Goal: Task Accomplishment & Management: Manage account settings

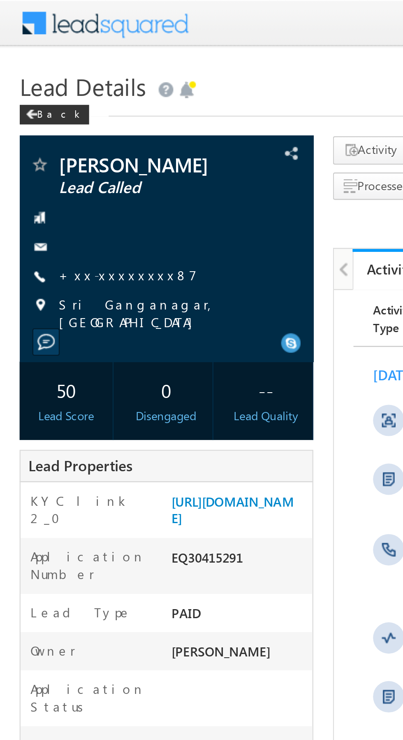
click at [49, 119] on link "+xx-xxxxxxxx87" at bounding box center [54, 115] width 58 height 7
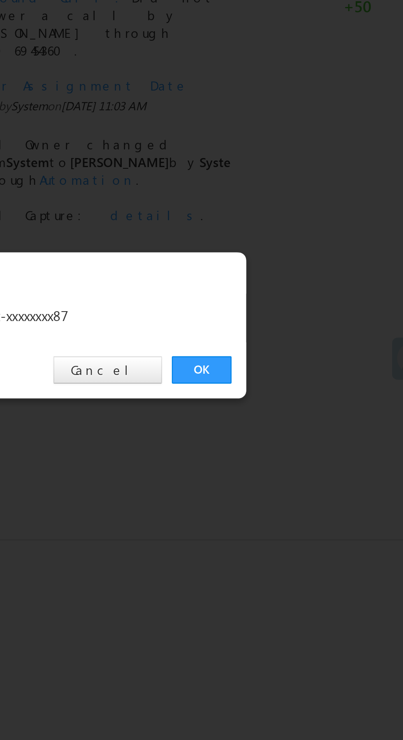
click at [304, 381] on link "OK" at bounding box center [302, 384] width 25 height 12
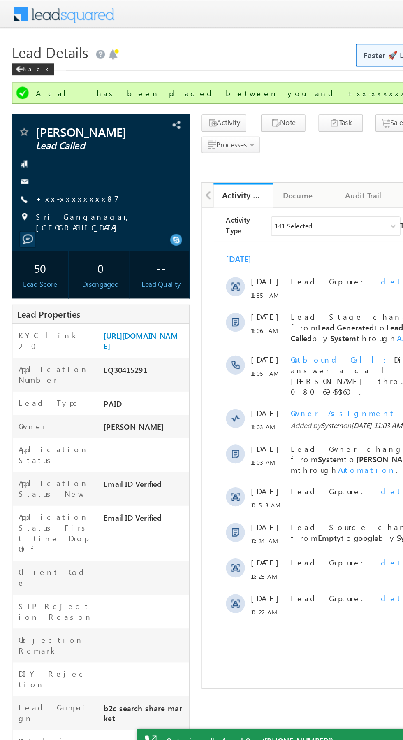
click at [47, 141] on link "+xx-xxxxxxxx87" at bounding box center [54, 137] width 58 height 7
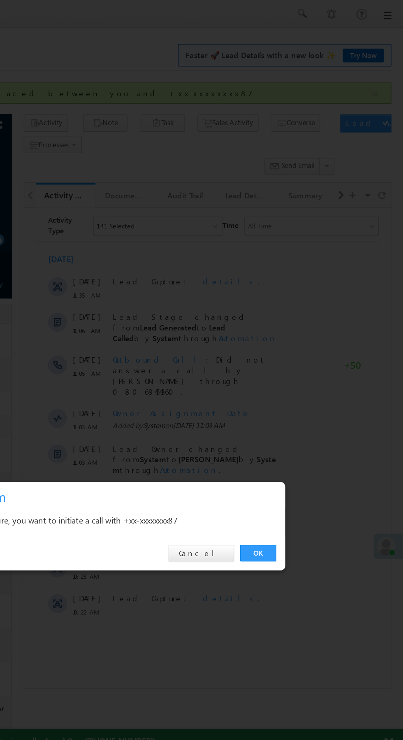
click at [300, 385] on link "OK" at bounding box center [302, 384] width 25 height 12
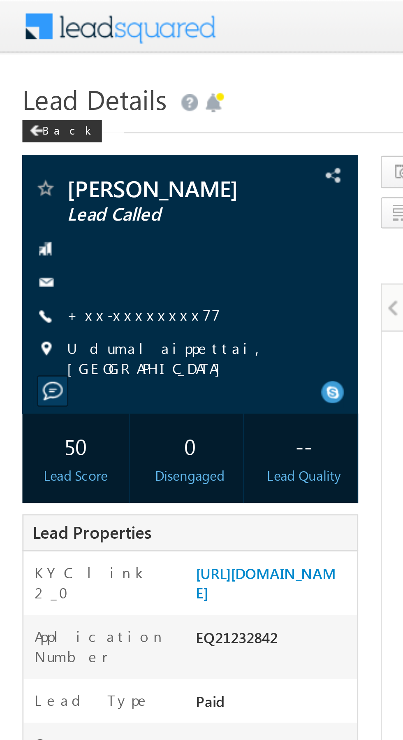
click at [49, 117] on link "+xx-xxxxxxxx77" at bounding box center [53, 115] width 56 height 7
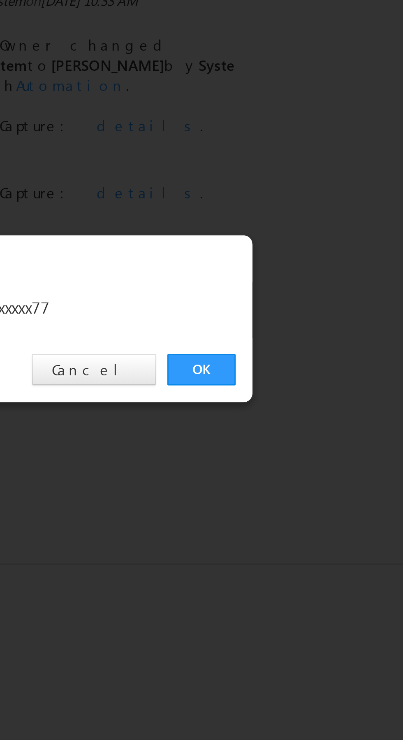
click at [299, 382] on link "OK" at bounding box center [302, 384] width 25 height 12
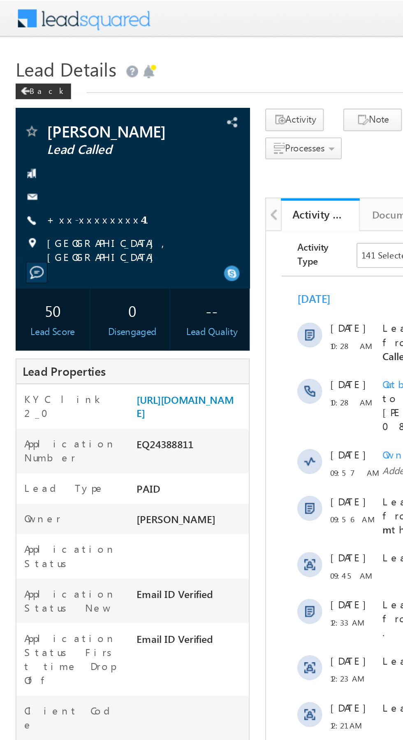
click at [51, 114] on link "+xx-xxxxxxxx41" at bounding box center [57, 115] width 64 height 7
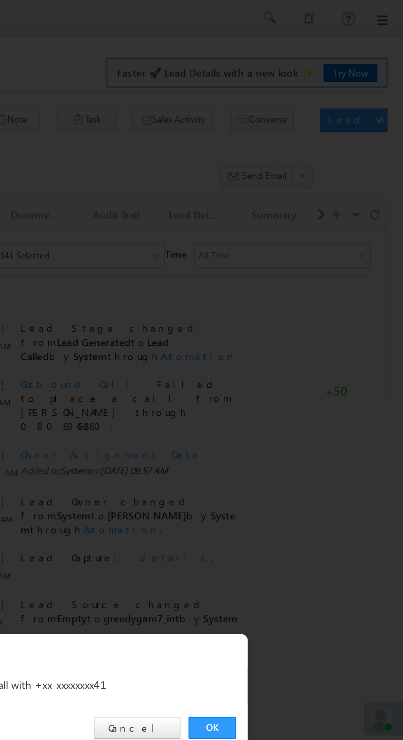
click at [303, 384] on link "OK" at bounding box center [302, 384] width 25 height 12
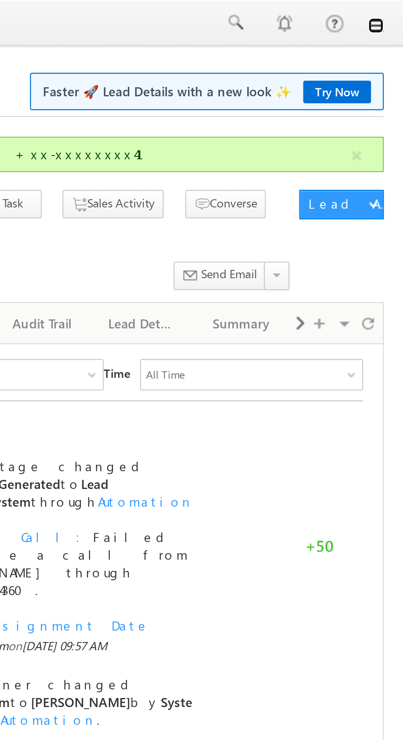
click at [392, 12] on link at bounding box center [392, 10] width 7 height 7
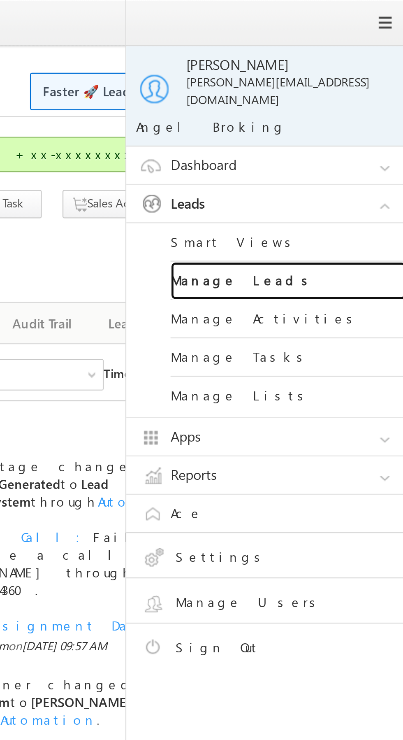
click at [363, 109] on link "Manage Leads" at bounding box center [355, 117] width 99 height 16
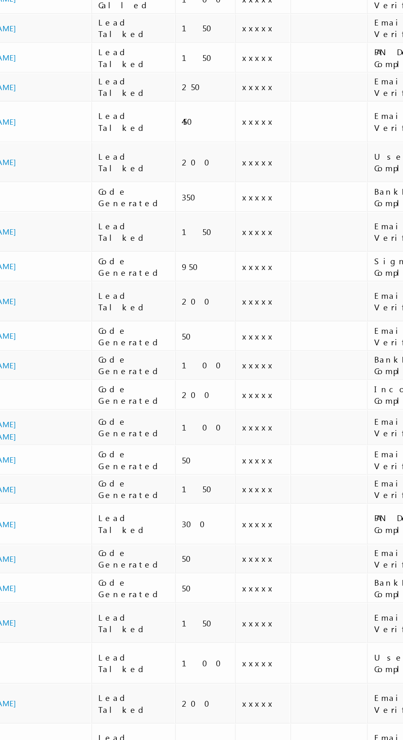
scroll to position [0, 5]
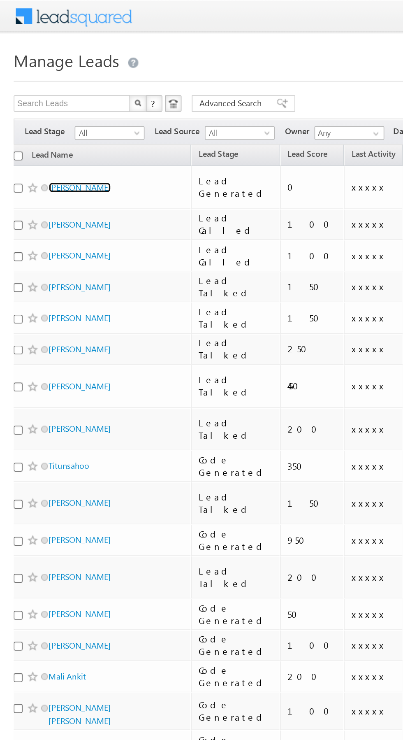
click at [49, 109] on link "[PERSON_NAME]" at bounding box center [47, 112] width 37 height 6
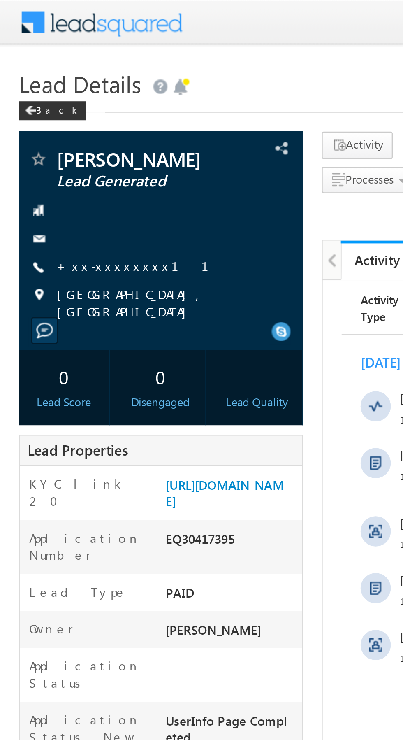
click at [49, 112] on link "+xx-xxxxxxxx11" at bounding box center [63, 115] width 76 height 7
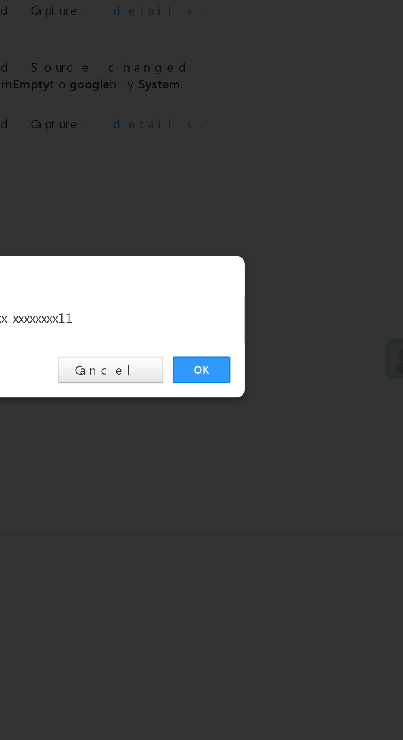
click at [303, 379] on link "OK" at bounding box center [302, 384] width 25 height 12
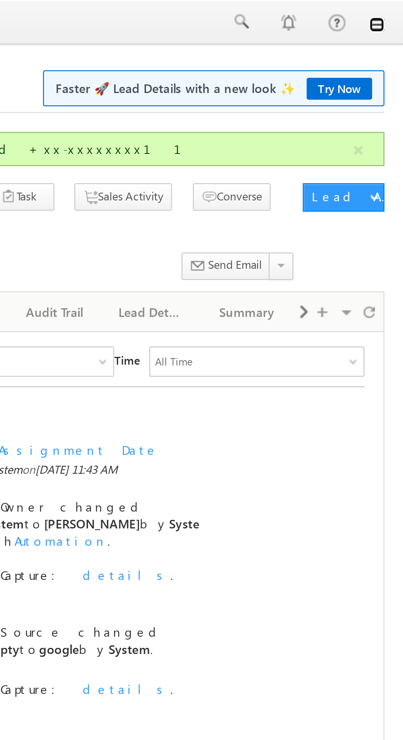
click at [392, 12] on link at bounding box center [392, 10] width 7 height 7
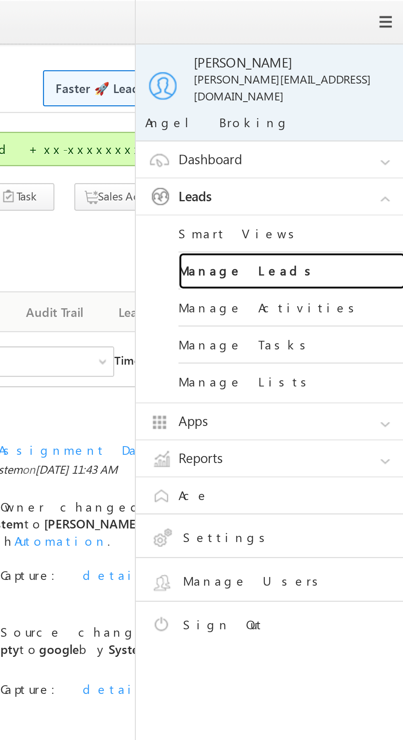
click at [356, 109] on link "Manage Leads" at bounding box center [355, 117] width 99 height 16
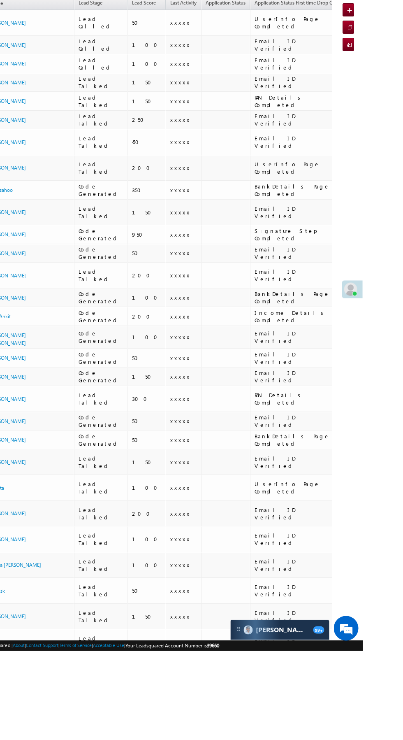
scroll to position [0, 9]
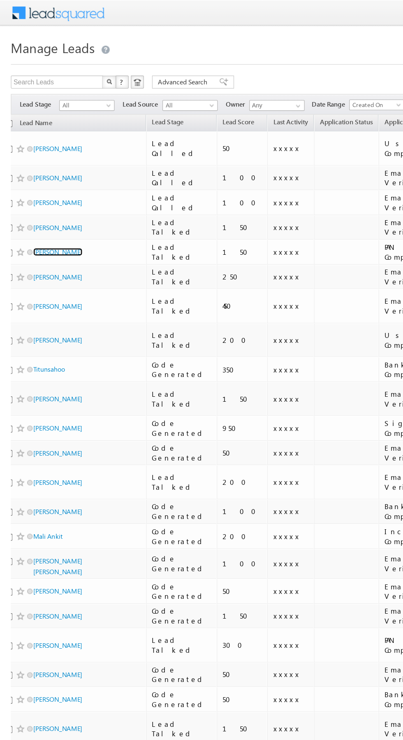
click at [42, 188] on link "[PERSON_NAME]" at bounding box center [43, 191] width 37 height 6
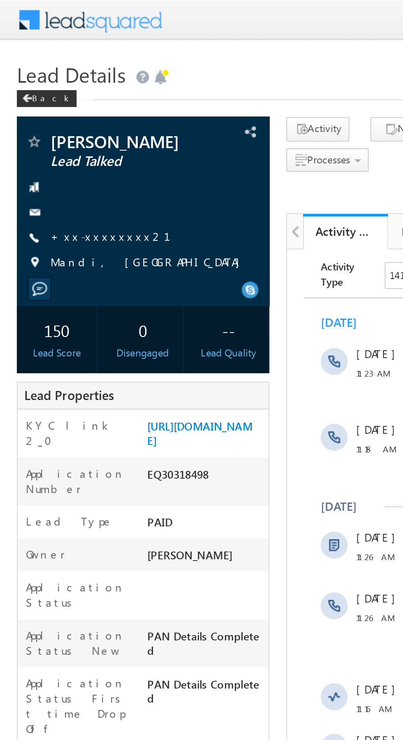
click at [49, 116] on link "+xx-xxxxxxxx21" at bounding box center [59, 115] width 69 height 7
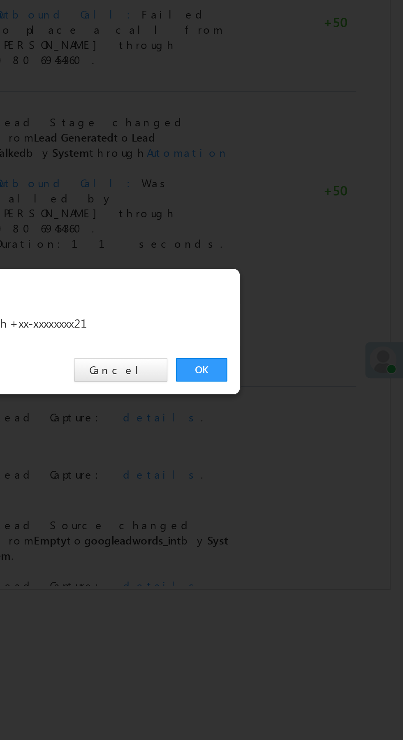
click at [298, 382] on link "OK" at bounding box center [302, 384] width 25 height 12
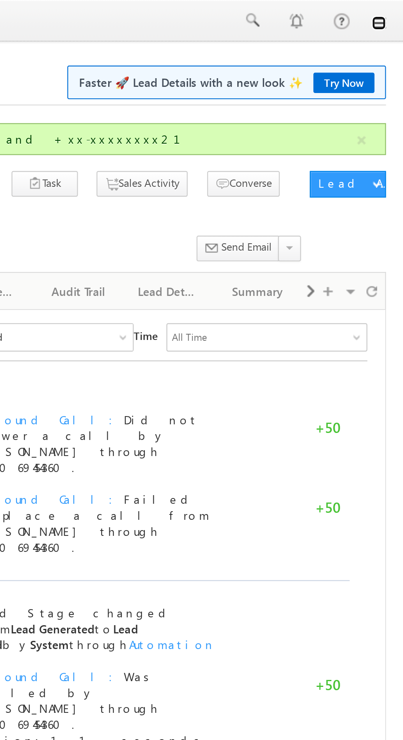
click at [392, 12] on link at bounding box center [392, 10] width 7 height 7
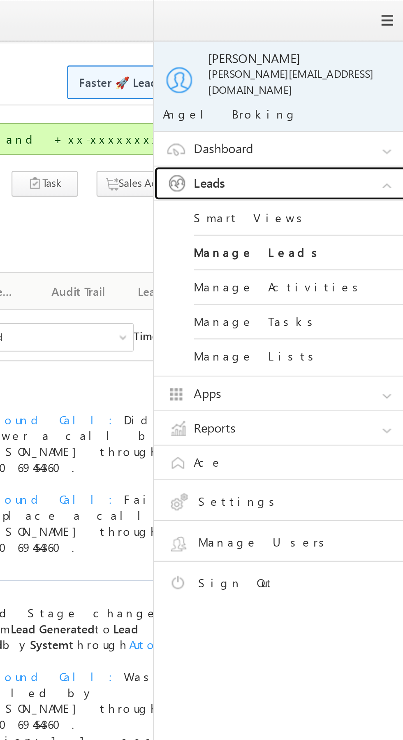
click at [370, 77] on link "Leads" at bounding box center [348, 85] width 123 height 16
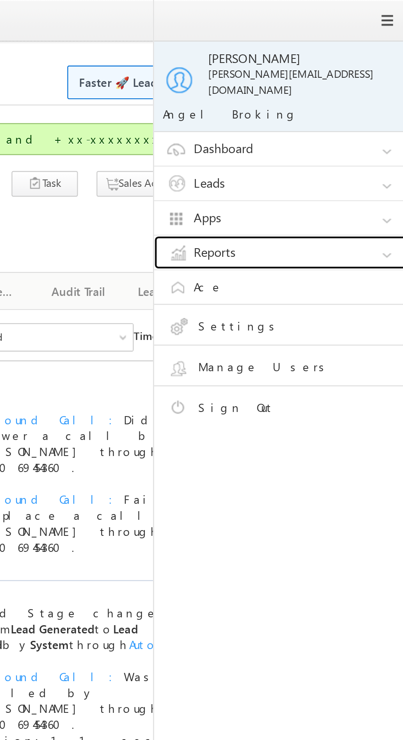
click at [363, 114] on link "Reports" at bounding box center [348, 117] width 123 height 16
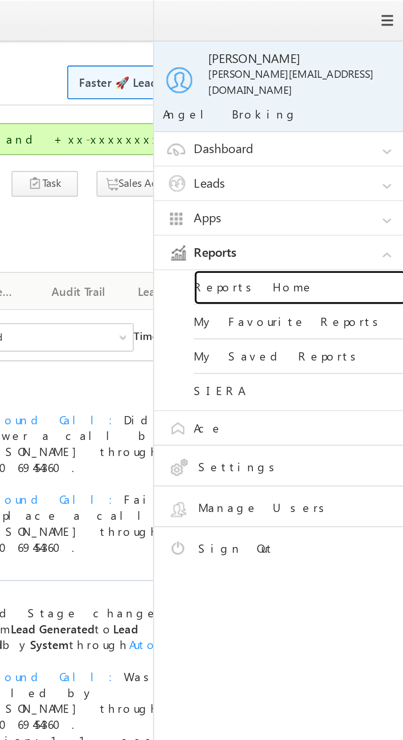
click at [348, 129] on link "Reports Home" at bounding box center [355, 134] width 99 height 16
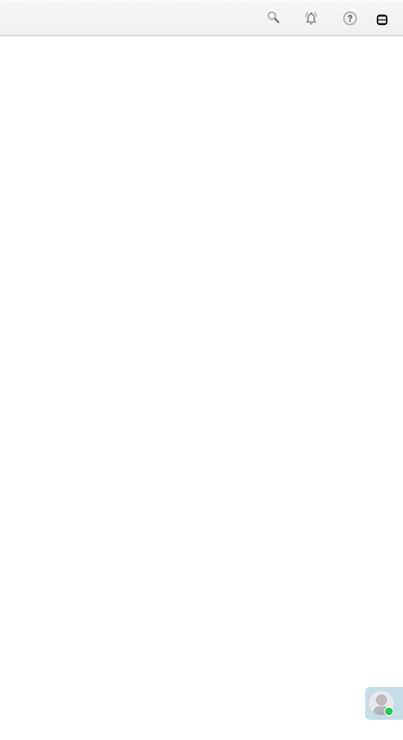
click at [392, 11] on link at bounding box center [392, 10] width 7 height 7
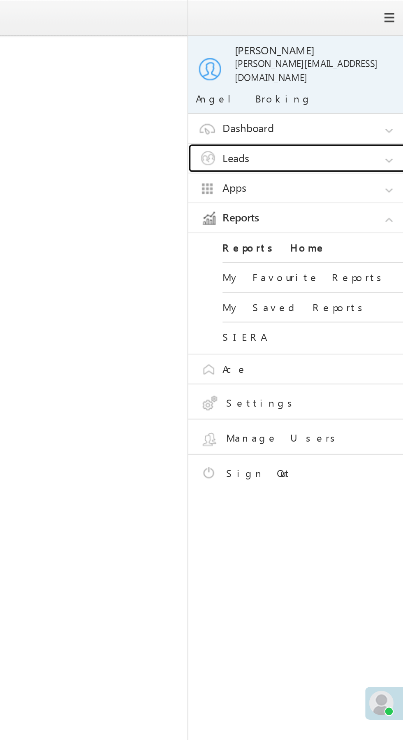
click at [365, 77] on link "Leads" at bounding box center [348, 85] width 123 height 16
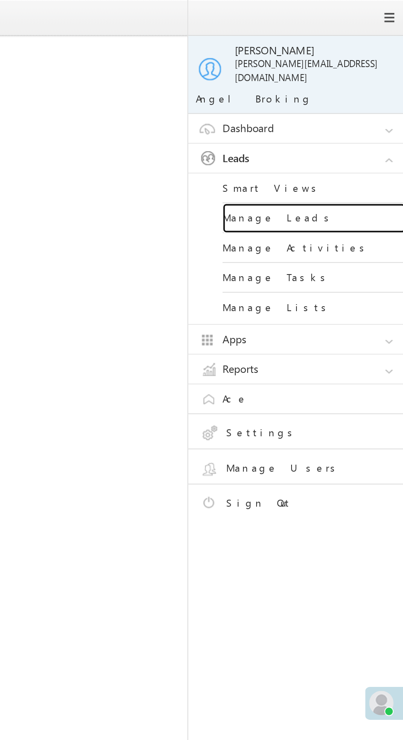
click at [365, 111] on link "Manage Leads" at bounding box center [355, 117] width 99 height 16
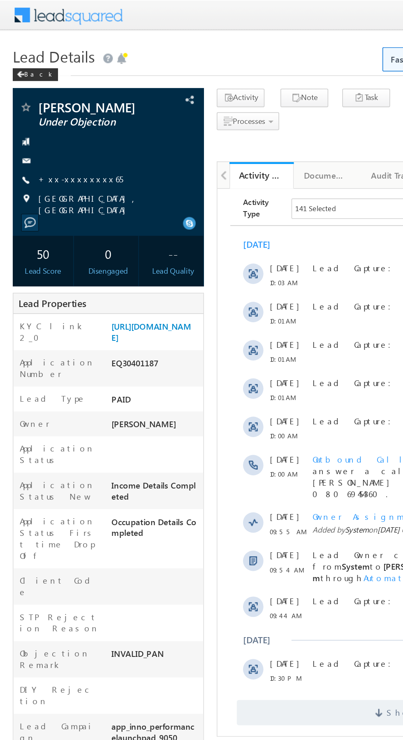
click at [54, 114] on link "+xx-xxxxxxxx65" at bounding box center [52, 115] width 55 height 7
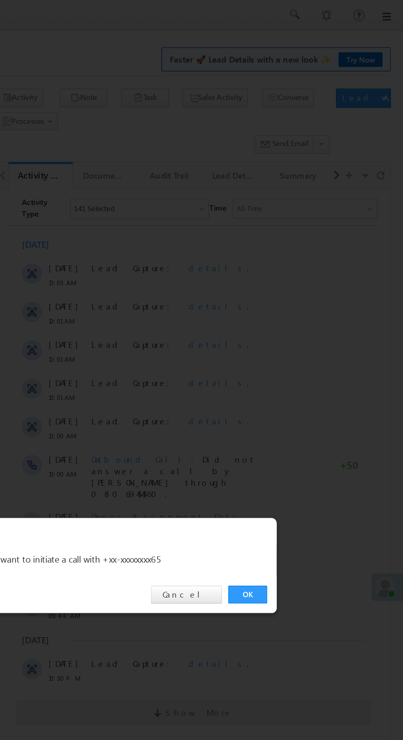
click at [302, 384] on link "OK" at bounding box center [302, 384] width 25 height 12
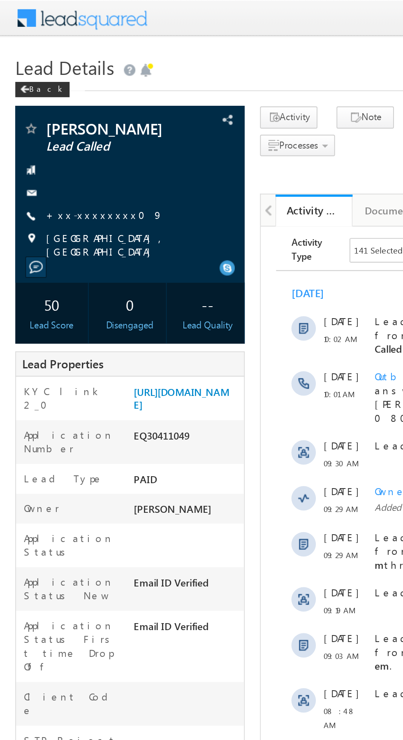
click at [49, 115] on link "+xx-xxxxxxxx09" at bounding box center [56, 115] width 63 height 7
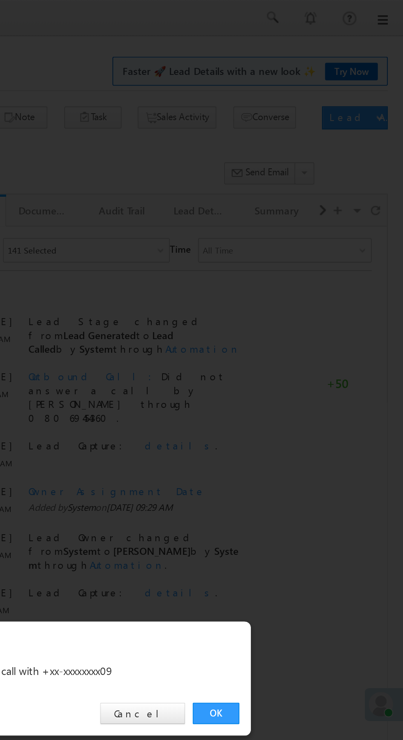
click at [304, 383] on link "OK" at bounding box center [302, 384] width 25 height 12
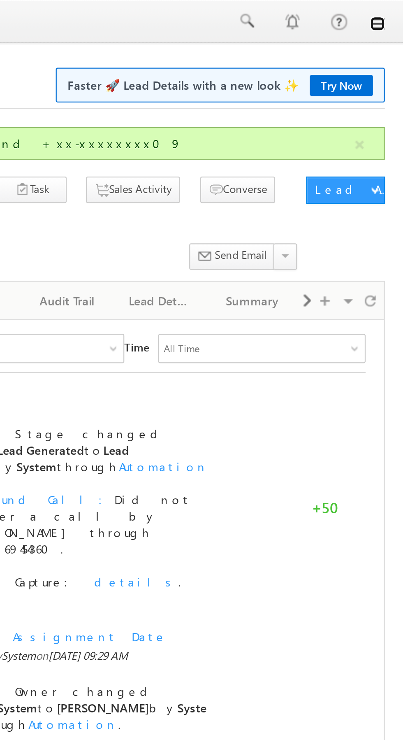
click at [393, 10] on link at bounding box center [392, 10] width 7 height 7
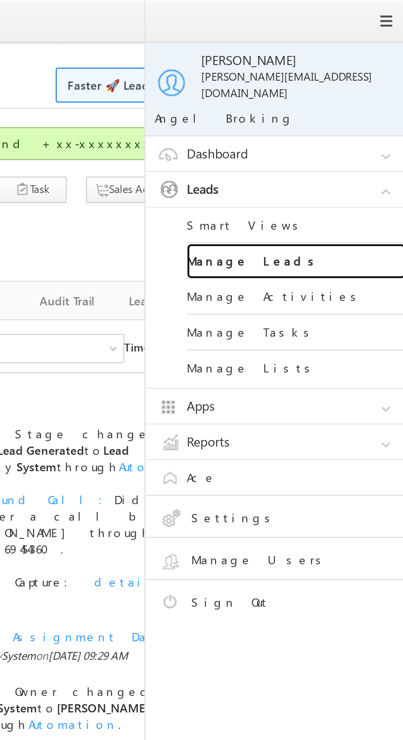
click at [358, 111] on link "Manage Leads" at bounding box center [355, 117] width 99 height 16
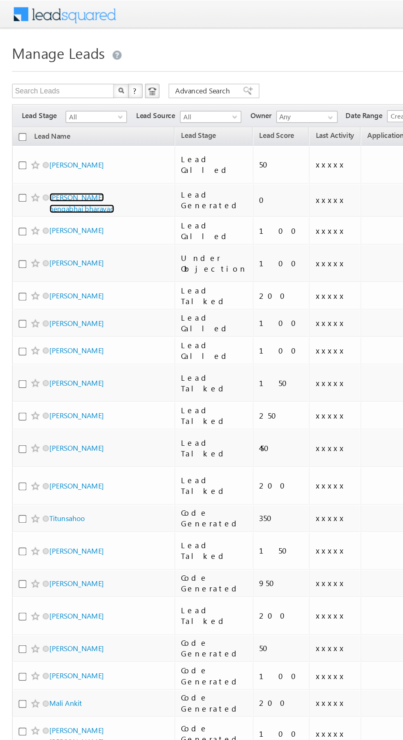
click at [67, 132] on link "[PERSON_NAME] hengabhai bharavad" at bounding box center [56, 139] width 44 height 14
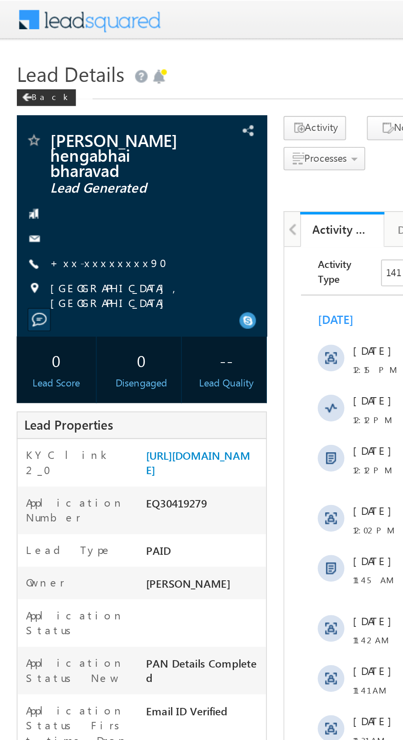
click at [51, 128] on link "+xx-xxxxxxxx90" at bounding box center [56, 129] width 63 height 7
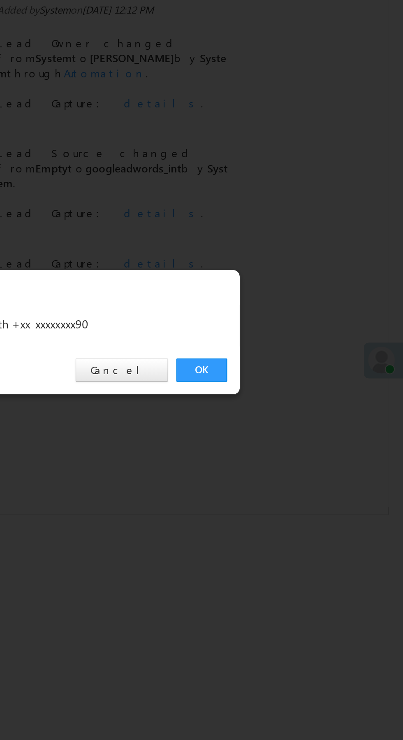
click at [302, 380] on link "OK" at bounding box center [302, 384] width 25 height 12
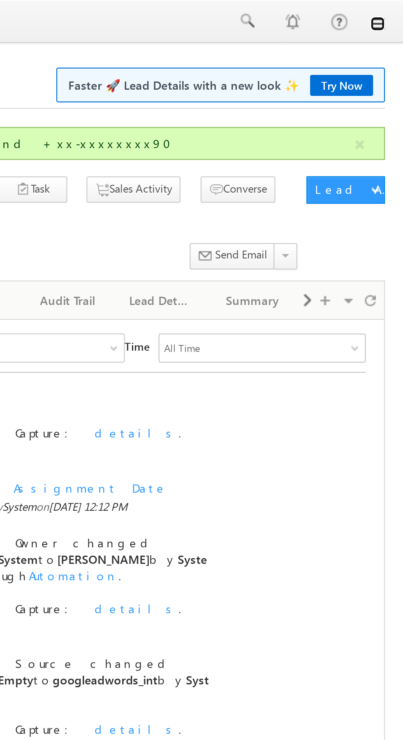
click at [391, 11] on link at bounding box center [392, 10] width 7 height 7
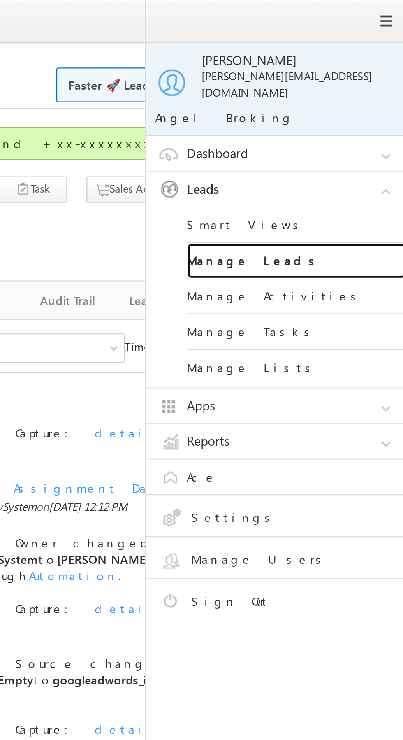
click at [357, 110] on link "Manage Leads" at bounding box center [355, 117] width 99 height 16
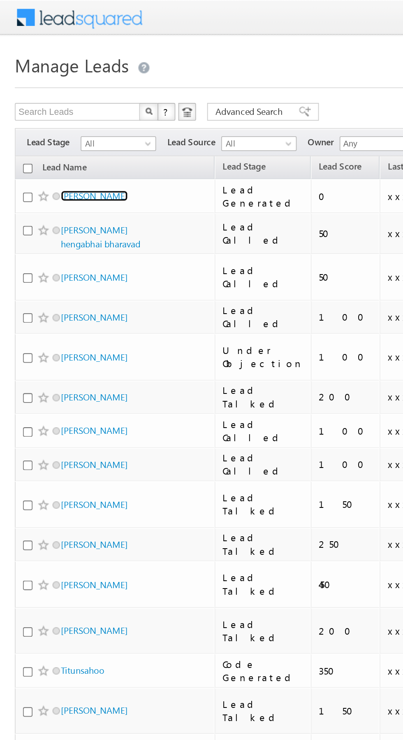
click at [47, 107] on link "[PERSON_NAME]" at bounding box center [52, 109] width 37 height 6
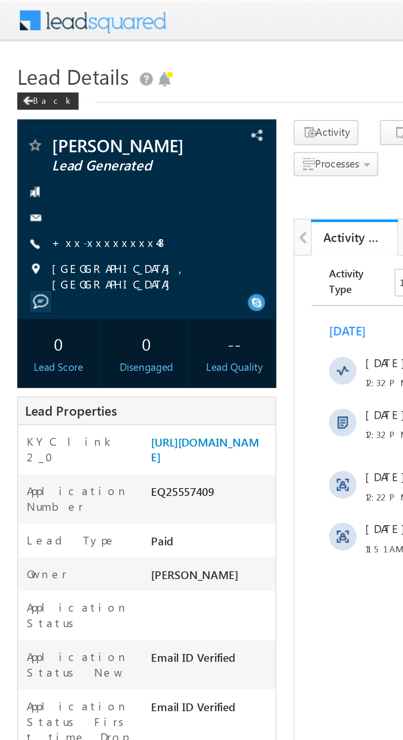
click at [46, 115] on link "+xx-xxxxxxxx48" at bounding box center [53, 115] width 56 height 7
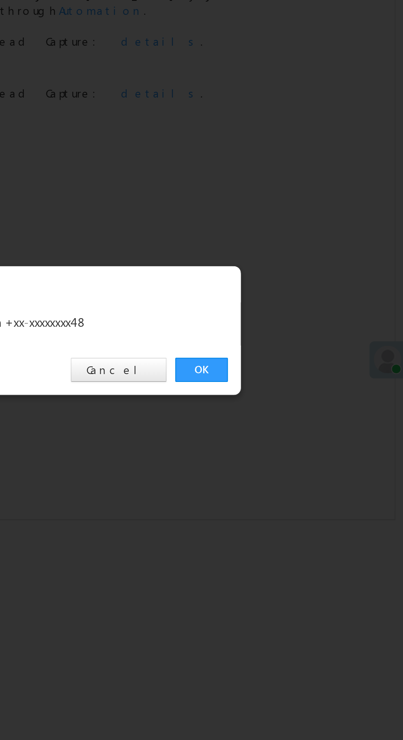
click at [303, 384] on link "OK" at bounding box center [302, 384] width 25 height 12
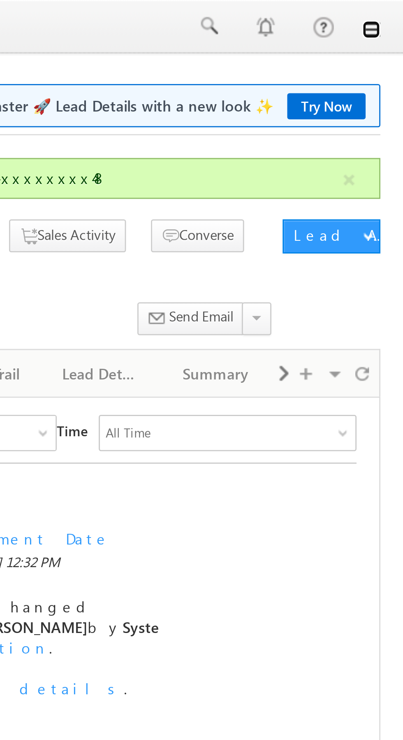
click at [394, 14] on link at bounding box center [392, 10] width 7 height 7
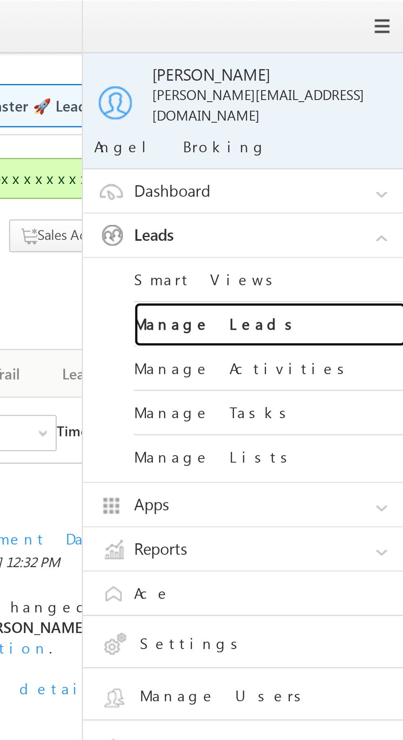
click at [364, 109] on link "Manage Leads" at bounding box center [355, 117] width 99 height 16
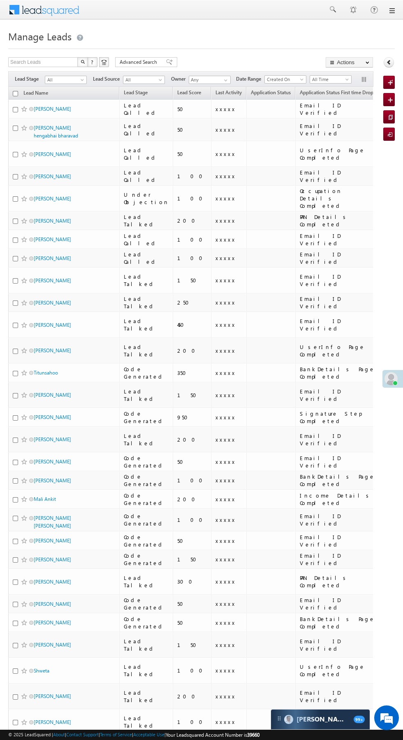
scroll to position [0, 3]
